Goal: Task Accomplishment & Management: Use online tool/utility

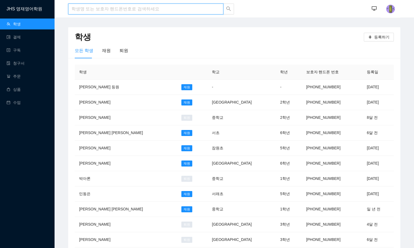
click at [119, 11] on input "search" at bounding box center [145, 9] width 155 height 11
type input "d"
type input "[PERSON_NAME]"
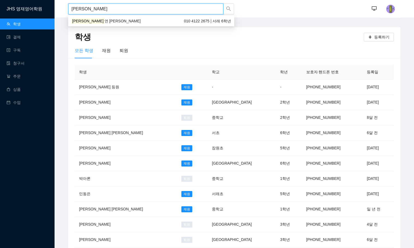
click at [122, 21] on div "이효 연 [PERSON_NAME] 010 4122 2675 | 서래 6학년" at bounding box center [150, 21] width 159 height 6
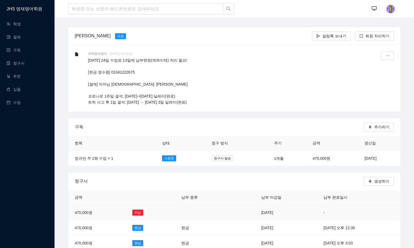
click at [175, 212] on td at bounding box center [202, 212] width 55 height 15
click at [188, 210] on td at bounding box center [202, 212] width 55 height 15
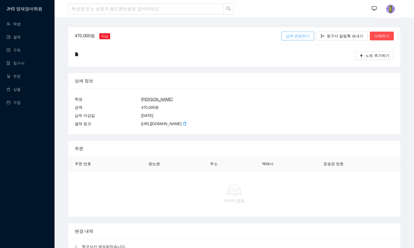
click at [291, 37] on button "납부 완료하기" at bounding box center [297, 36] width 33 height 9
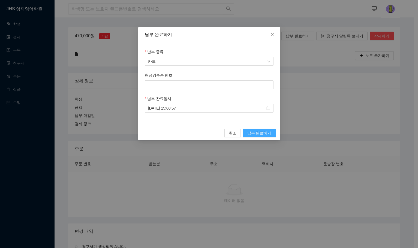
drag, startPoint x: 264, startPoint y: 130, endPoint x: 101, endPoint y: 19, distance: 197.3
click at [101, 19] on div "납부 완료하기 납부 종류 카드 현금영수증 번호 납부 완료일시 [DATE] 15:00:57 취소 납부 완료하기" at bounding box center [209, 124] width 418 height 248
click at [177, 59] on span "카드" at bounding box center [209, 61] width 122 height 8
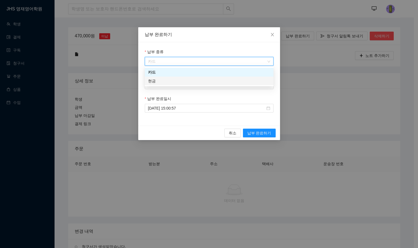
click at [176, 82] on div "현금" at bounding box center [209, 81] width 122 height 6
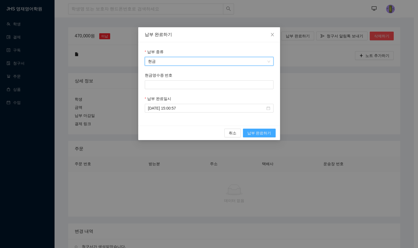
click at [265, 130] on span "납부 완료하기" at bounding box center [259, 133] width 24 height 6
